Goal: Information Seeking & Learning: Find specific page/section

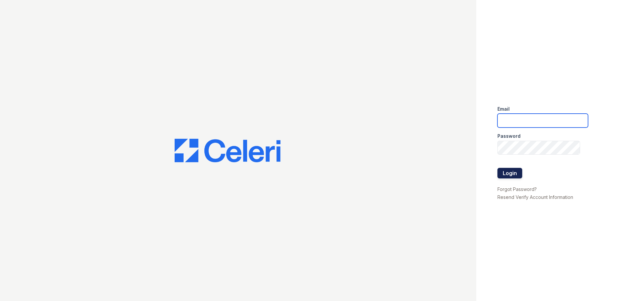
type input "[DOMAIN_NAME][EMAIL_ADDRESS][DOMAIN_NAME]"
click at [504, 172] on button "Login" at bounding box center [509, 173] width 25 height 11
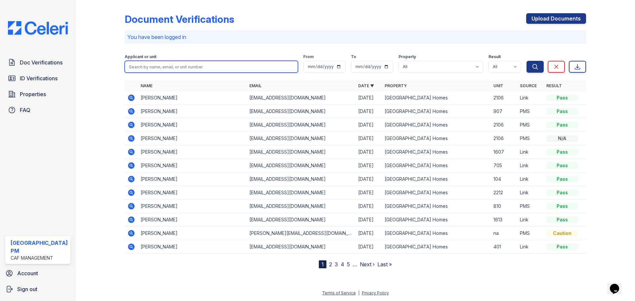
click at [171, 65] on input "search" at bounding box center [211, 67] width 173 height 12
click at [179, 64] on input "[PERSON_NAME]" at bounding box center [211, 67] width 173 height 12
drag, startPoint x: 142, startPoint y: 68, endPoint x: 93, endPoint y: 65, distance: 49.7
click at [93, 65] on div "Document Verifications Upload Documents You have been logged in Filter Applican…" at bounding box center [355, 139] width 538 height 279
type input "[PERSON_NAME]"
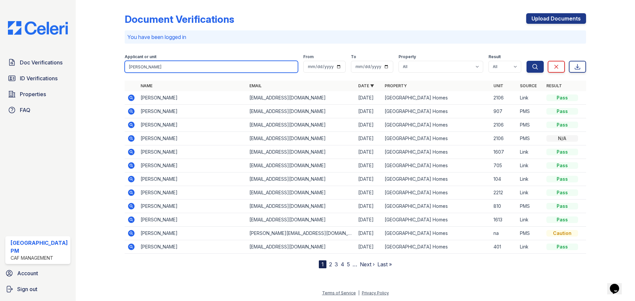
click at [526, 61] on button "Search" at bounding box center [534, 67] width 17 height 12
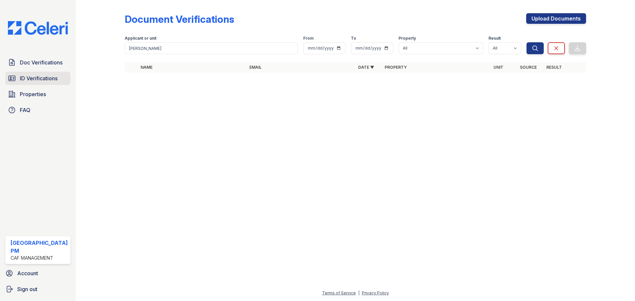
click at [33, 81] on span "ID Verifications" at bounding box center [39, 78] width 38 height 8
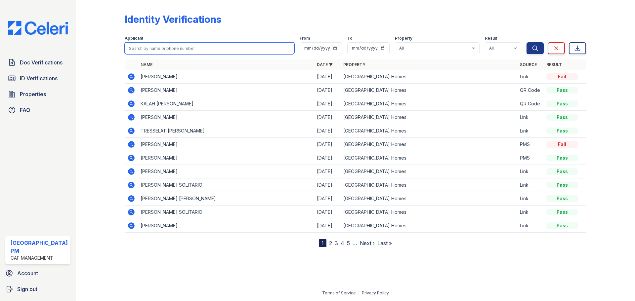
click at [166, 46] on input "search" at bounding box center [210, 48] width 170 height 12
type input "g"
click at [176, 48] on input "search" at bounding box center [210, 48] width 170 height 12
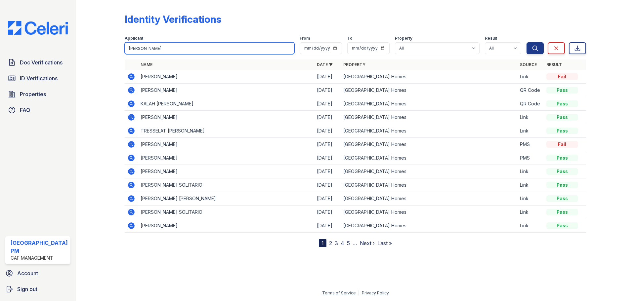
type input "[PERSON_NAME]"
click at [526, 42] on button "Search" at bounding box center [534, 48] width 17 height 12
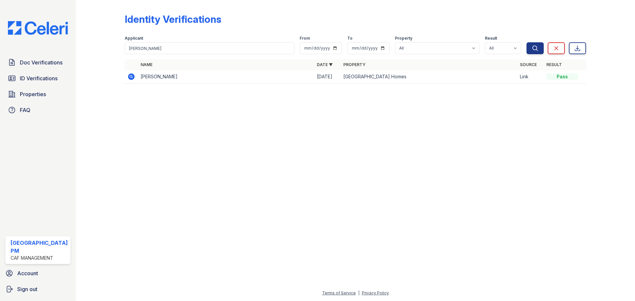
click at [282, 113] on div at bounding box center [355, 195] width 538 height 188
click at [35, 98] on span "Properties" at bounding box center [33, 94] width 26 height 8
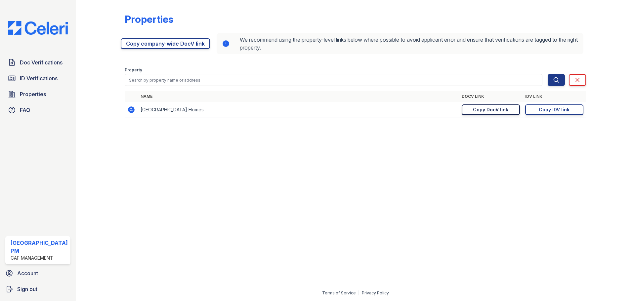
click at [500, 108] on div "Copy DocV link" at bounding box center [490, 109] width 35 height 7
